Goal: Browse casually: Explore the website without a specific task or goal

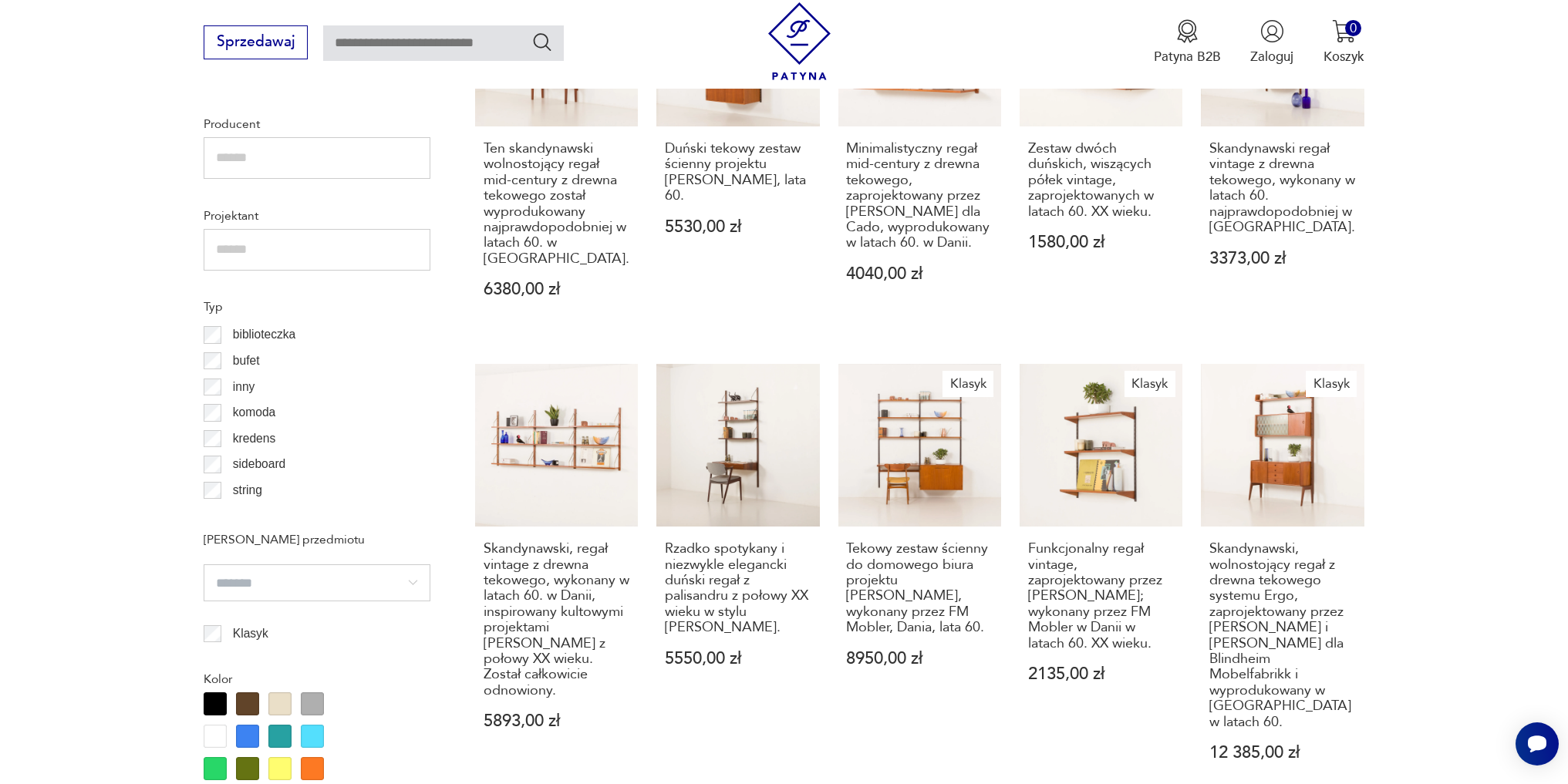
scroll to position [22, 0]
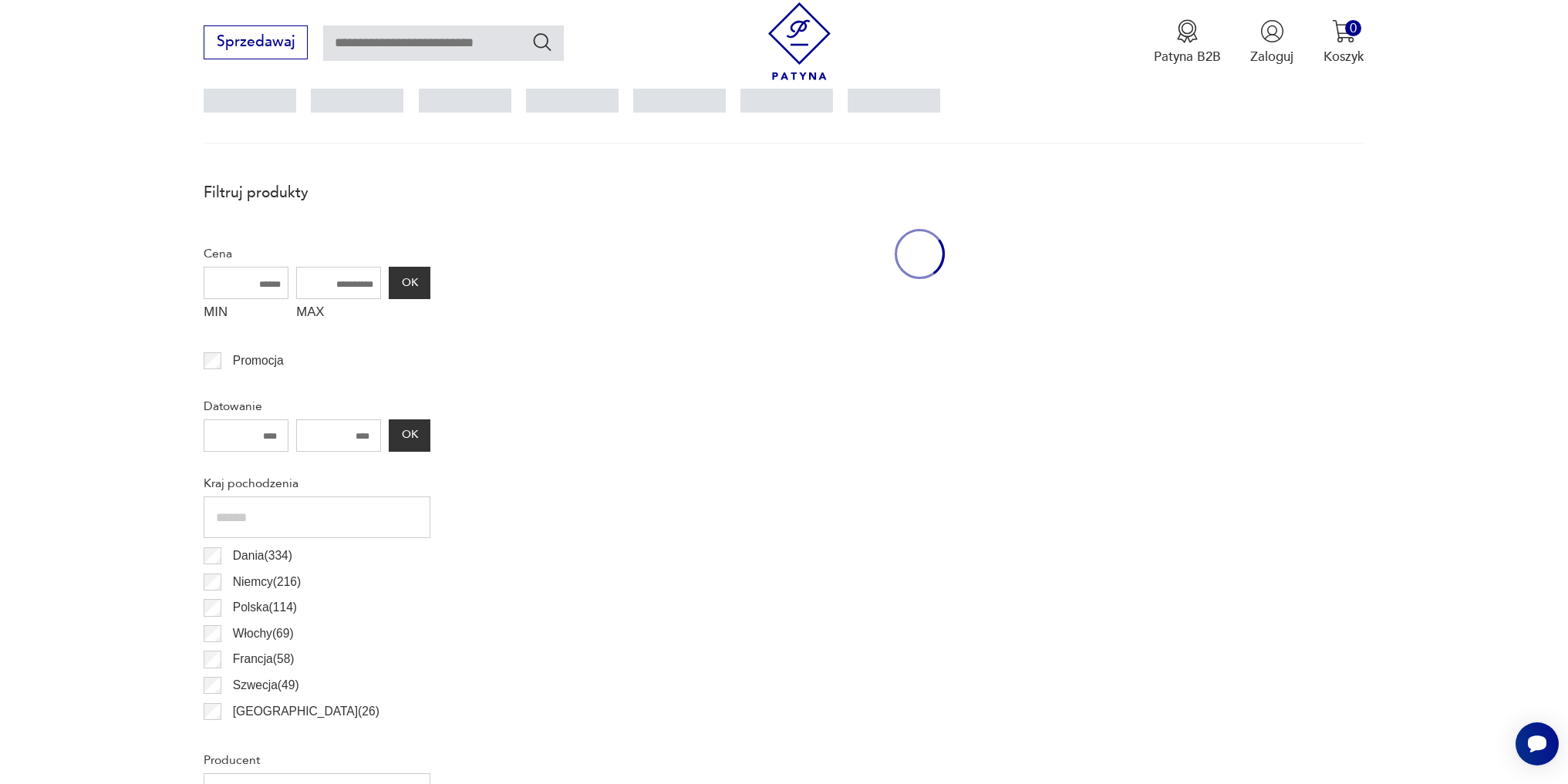
scroll to position [513, 0]
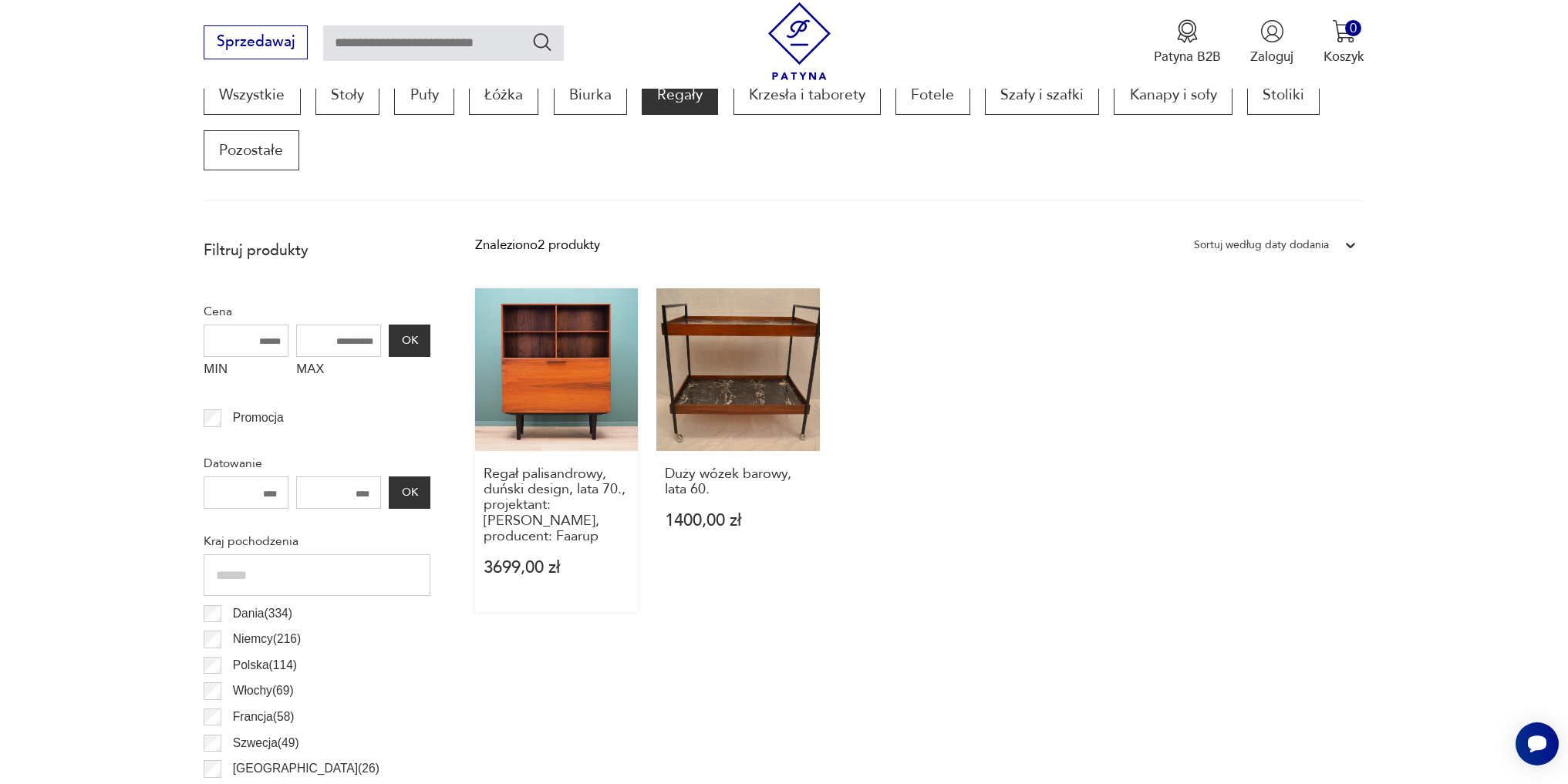
click at [584, 381] on link "Regał palisandrowy, duński design, lata 70., projektant: [PERSON_NAME], produce…" at bounding box center [556, 450] width 163 height 324
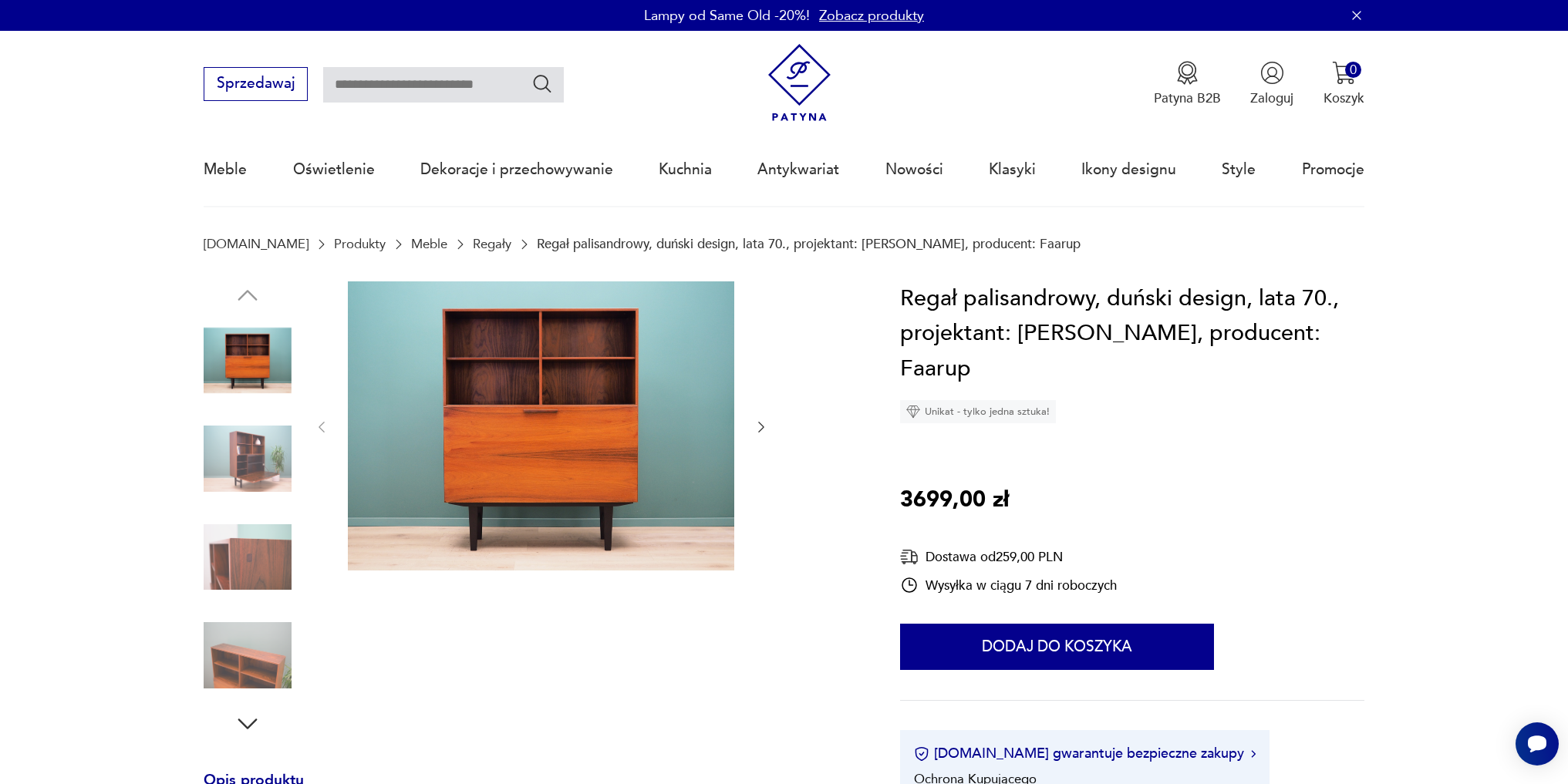
click at [274, 466] on img at bounding box center [248, 459] width 88 height 88
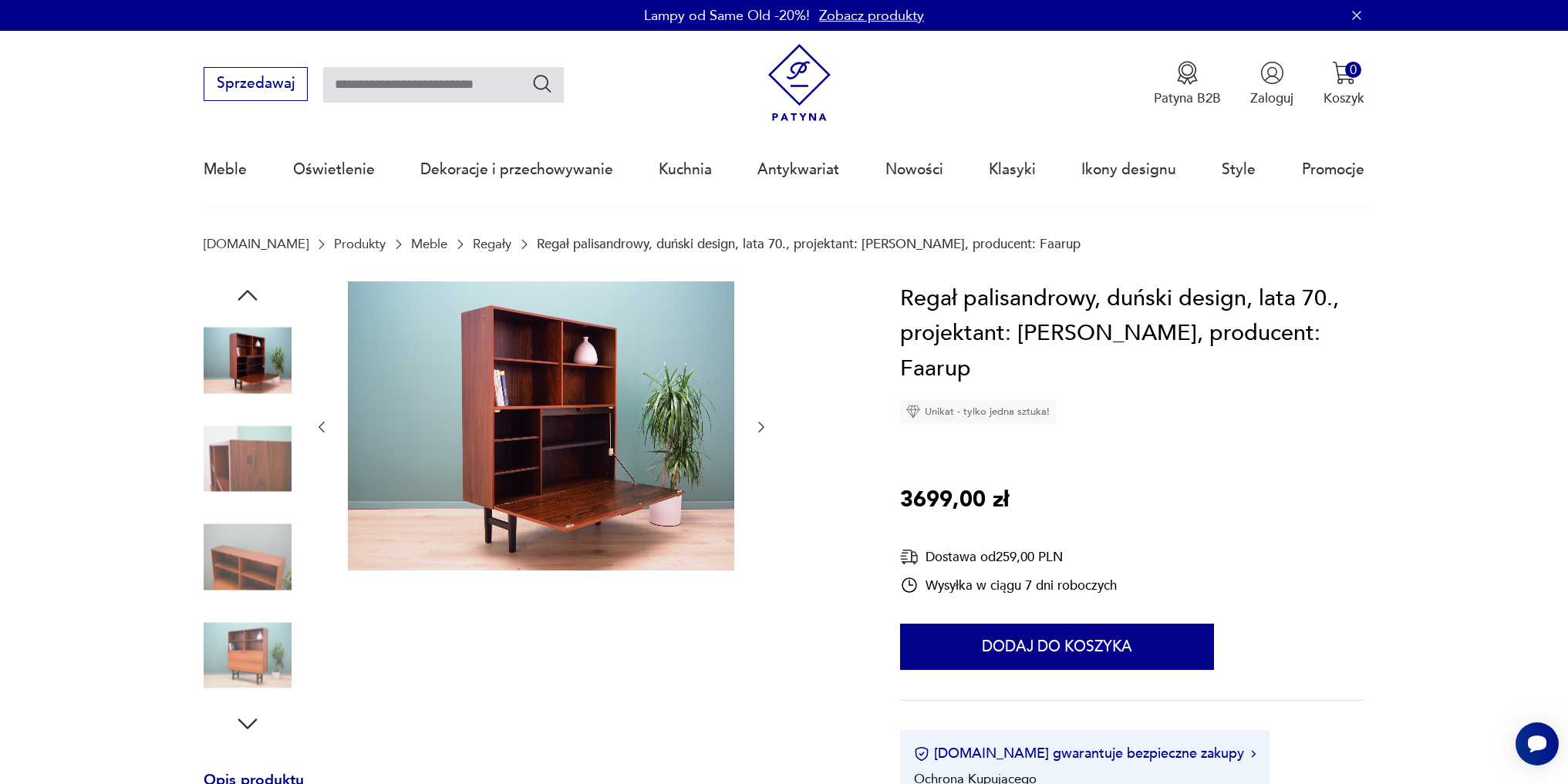
click at [259, 512] on div at bounding box center [248, 410] width 88 height 385
click at [243, 547] on img at bounding box center [248, 557] width 88 height 88
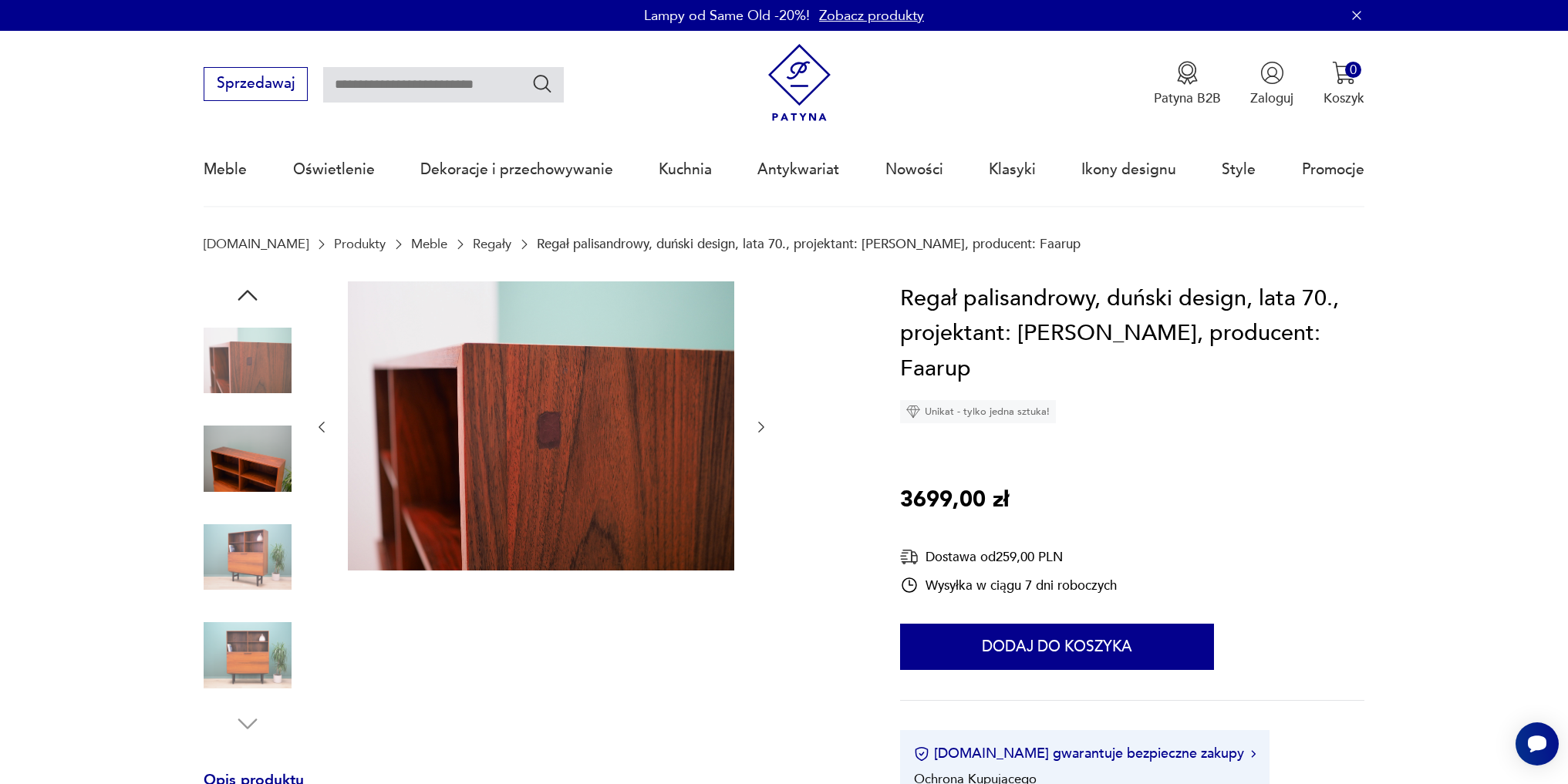
click at [250, 565] on img at bounding box center [248, 557] width 88 height 88
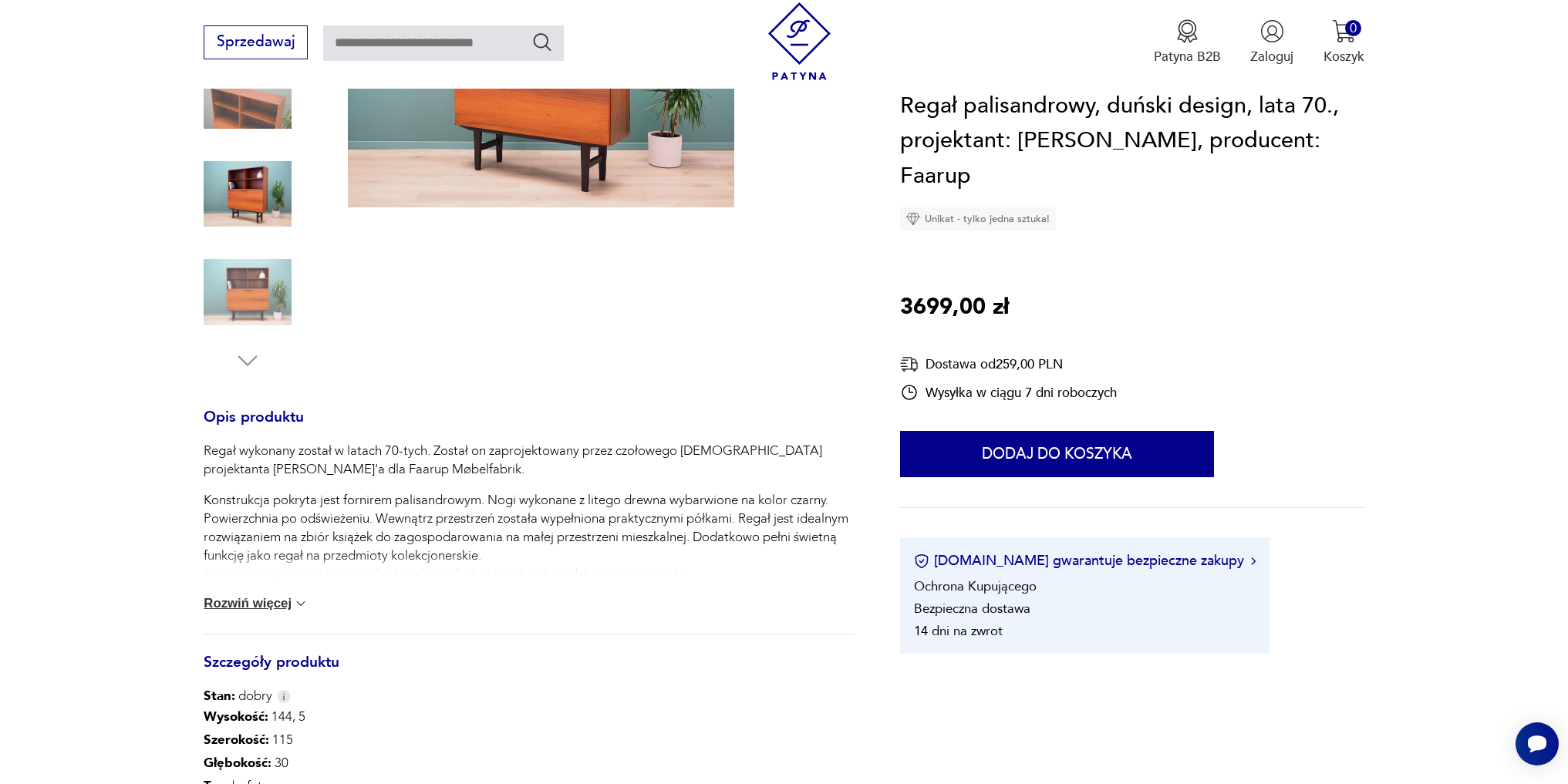
scroll to position [694, 0]
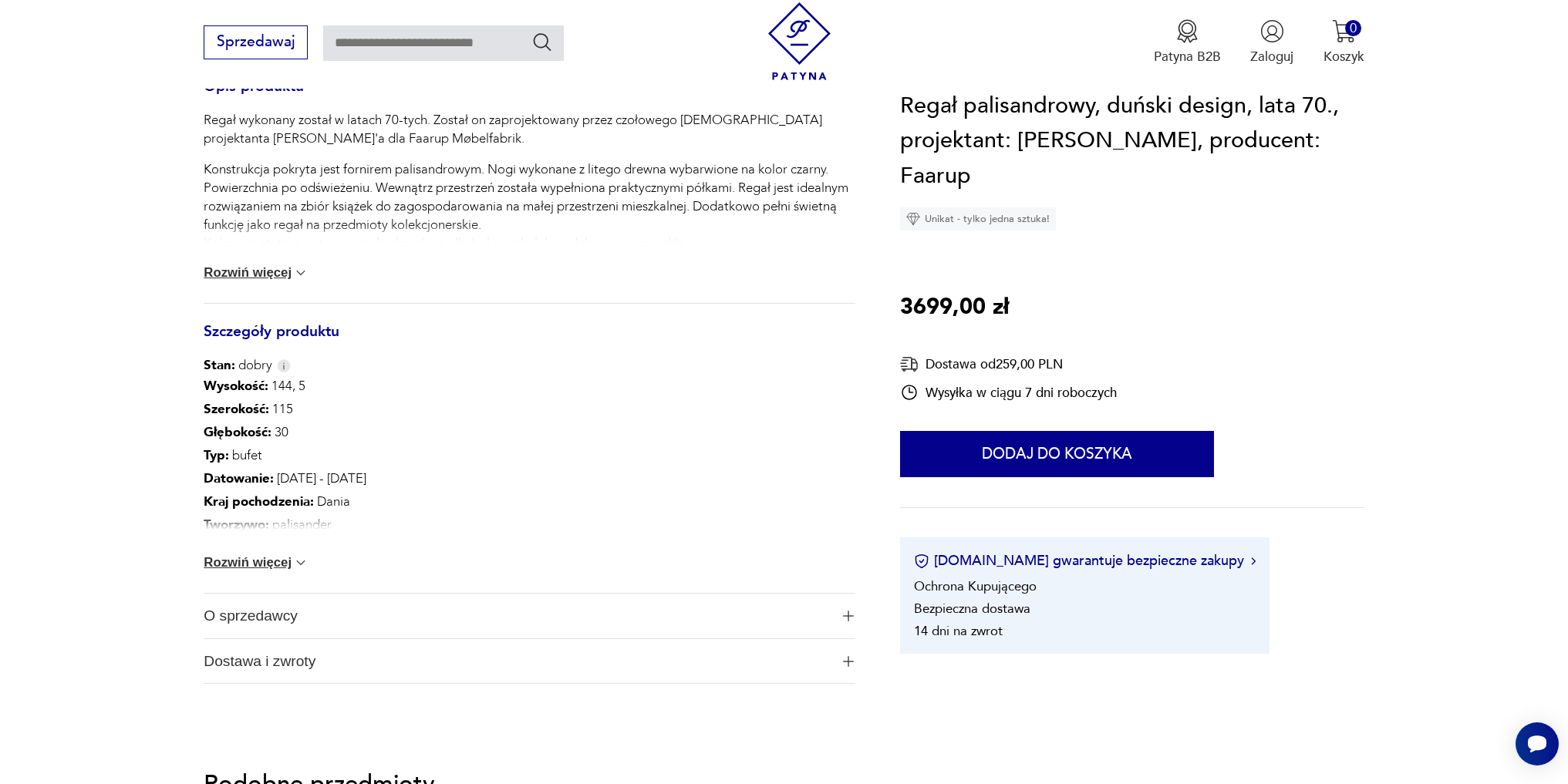
click at [809, 31] on img at bounding box center [798, 40] width 77 height 77
